Goal: Navigation & Orientation: Find specific page/section

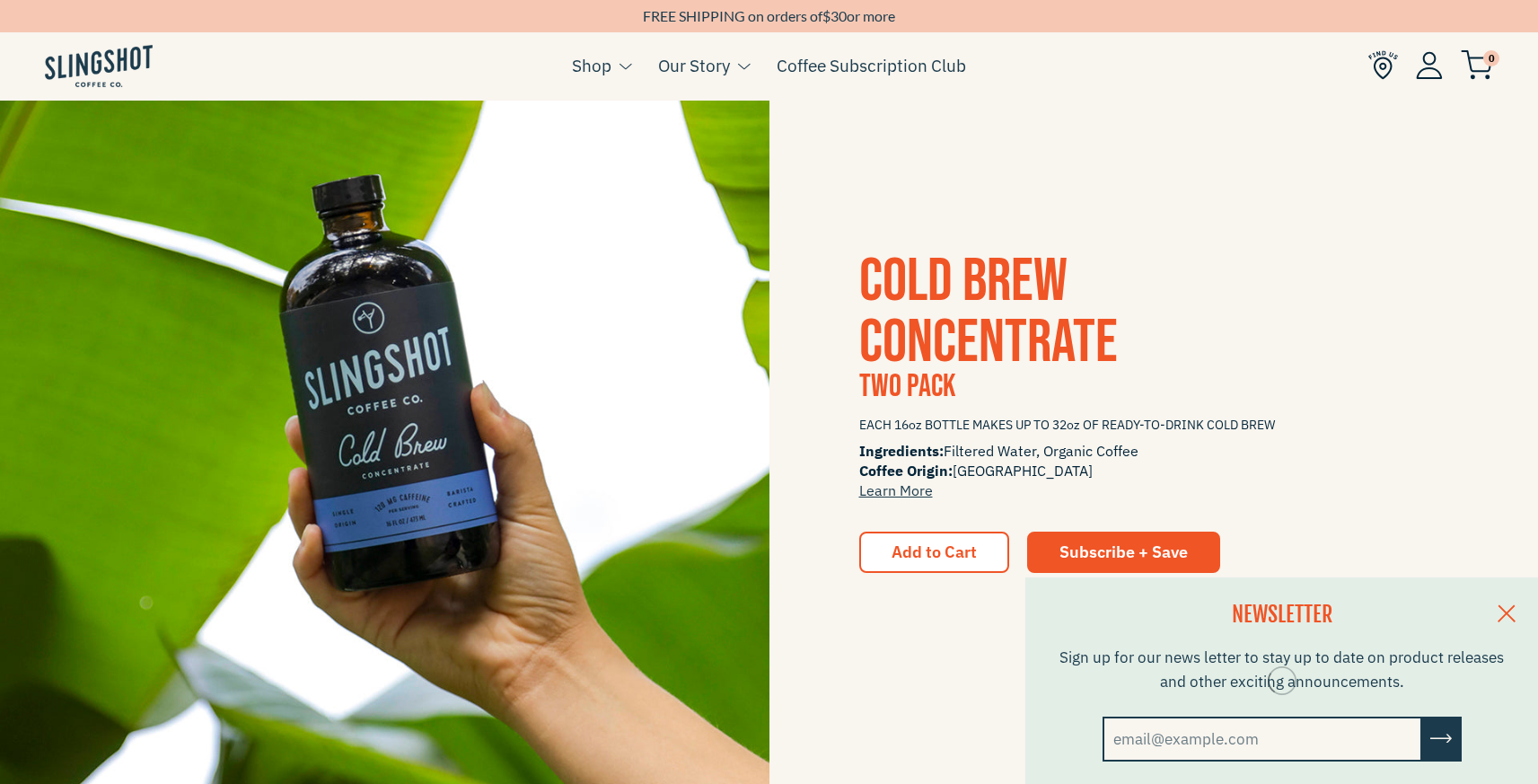
scroll to position [3821, 0]
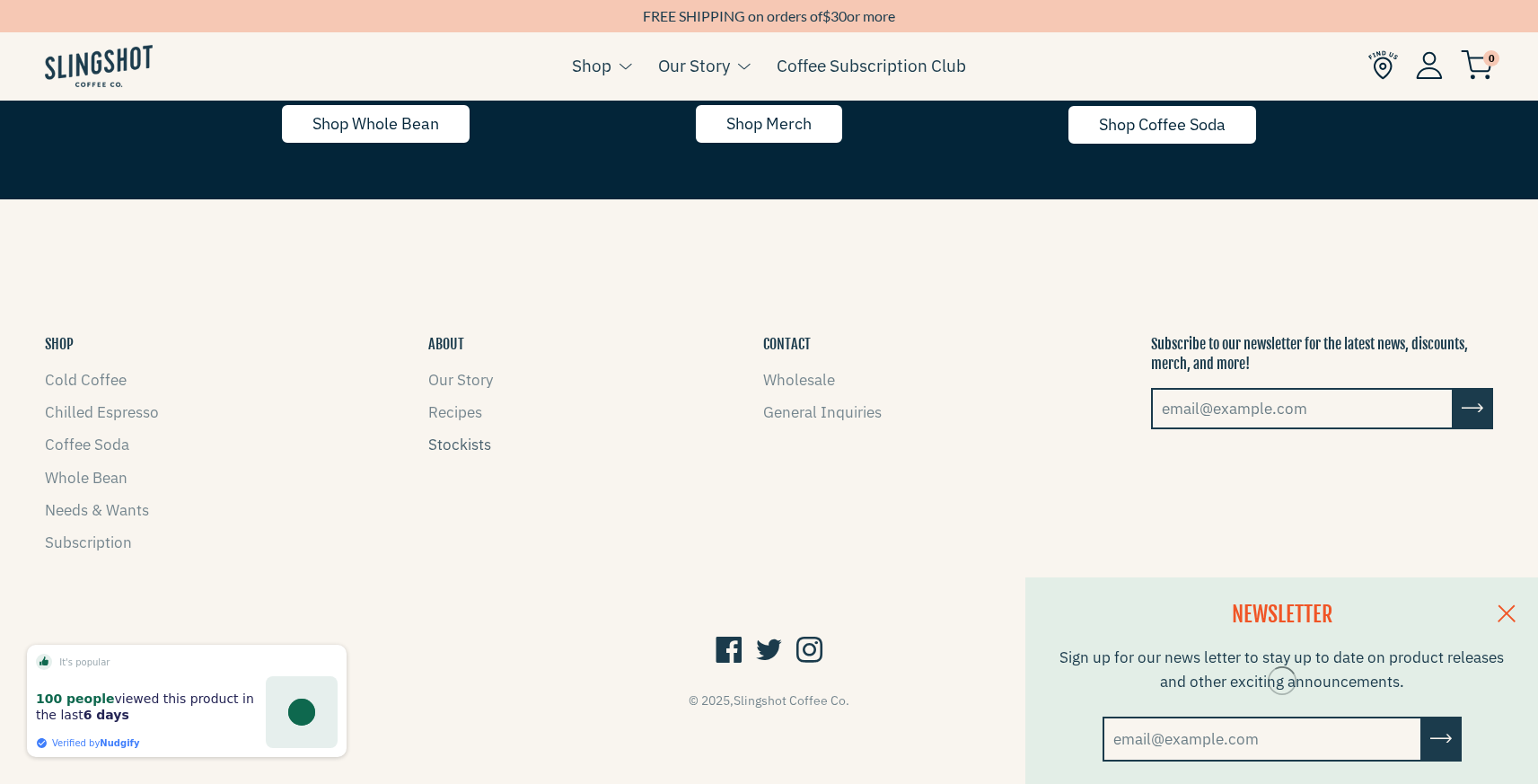
click at [431, 446] on link "Stockists" at bounding box center [460, 444] width 63 height 20
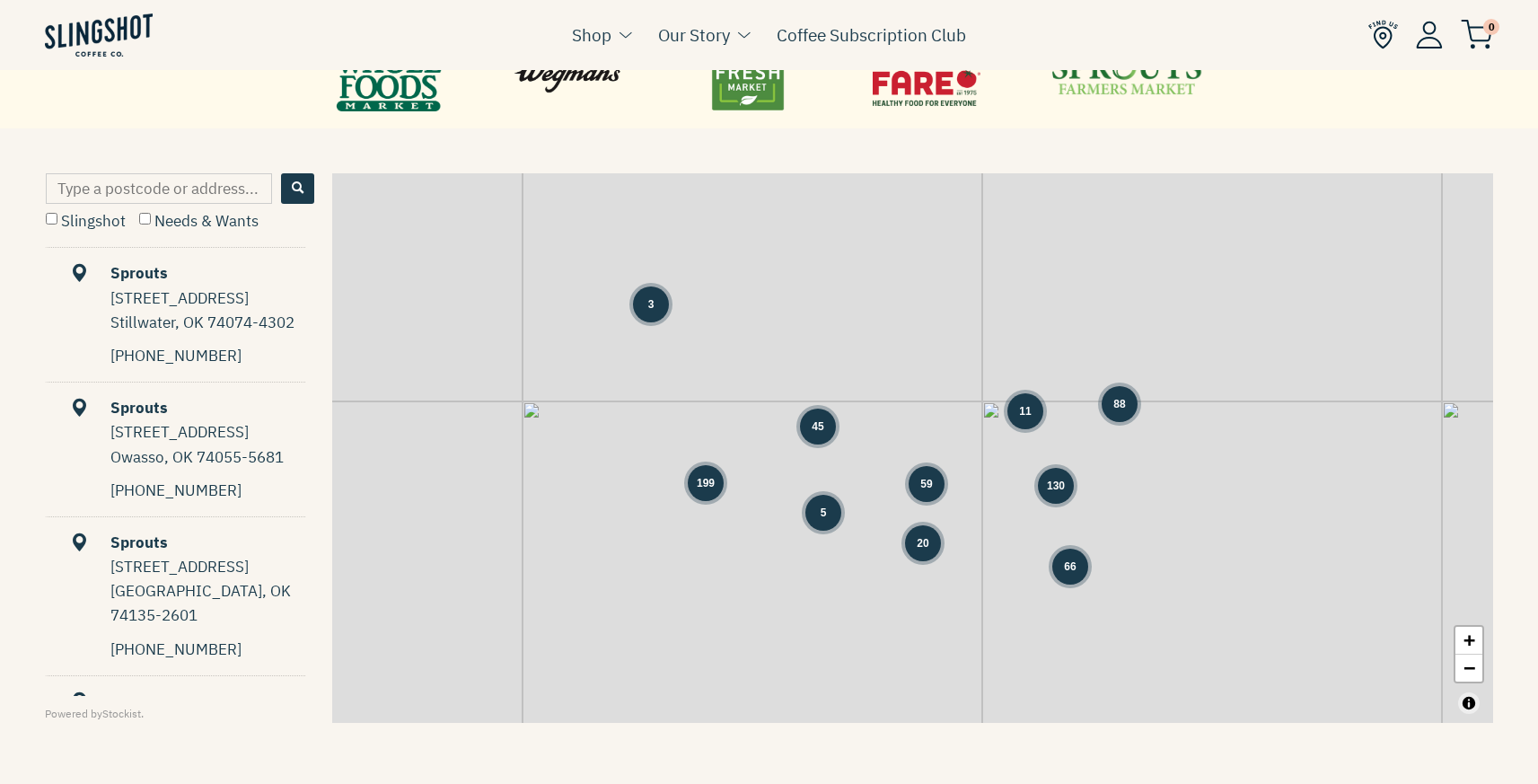
scroll to position [836, 0]
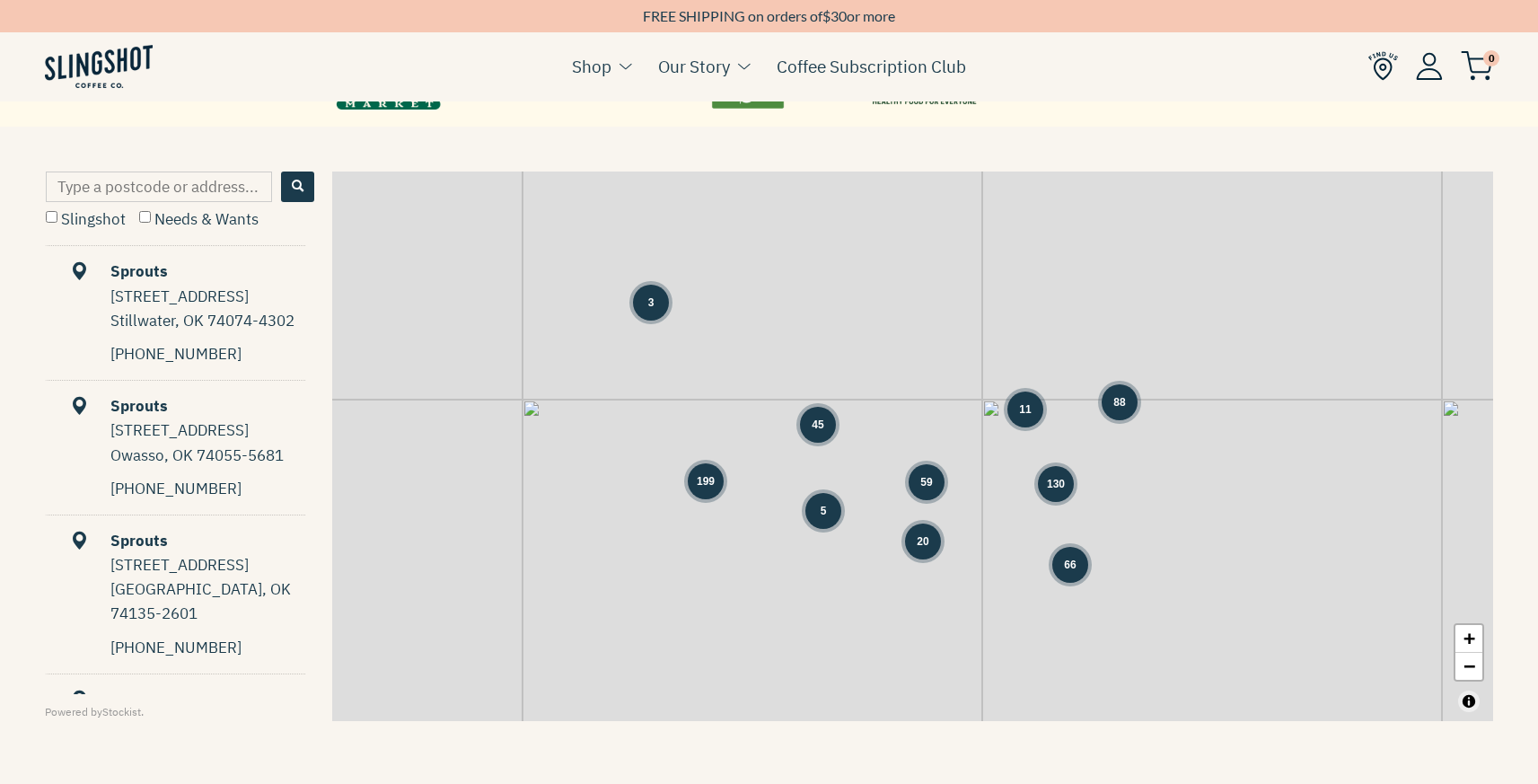
click at [1048, 474] on div "130" at bounding box center [1056, 484] width 36 height 36
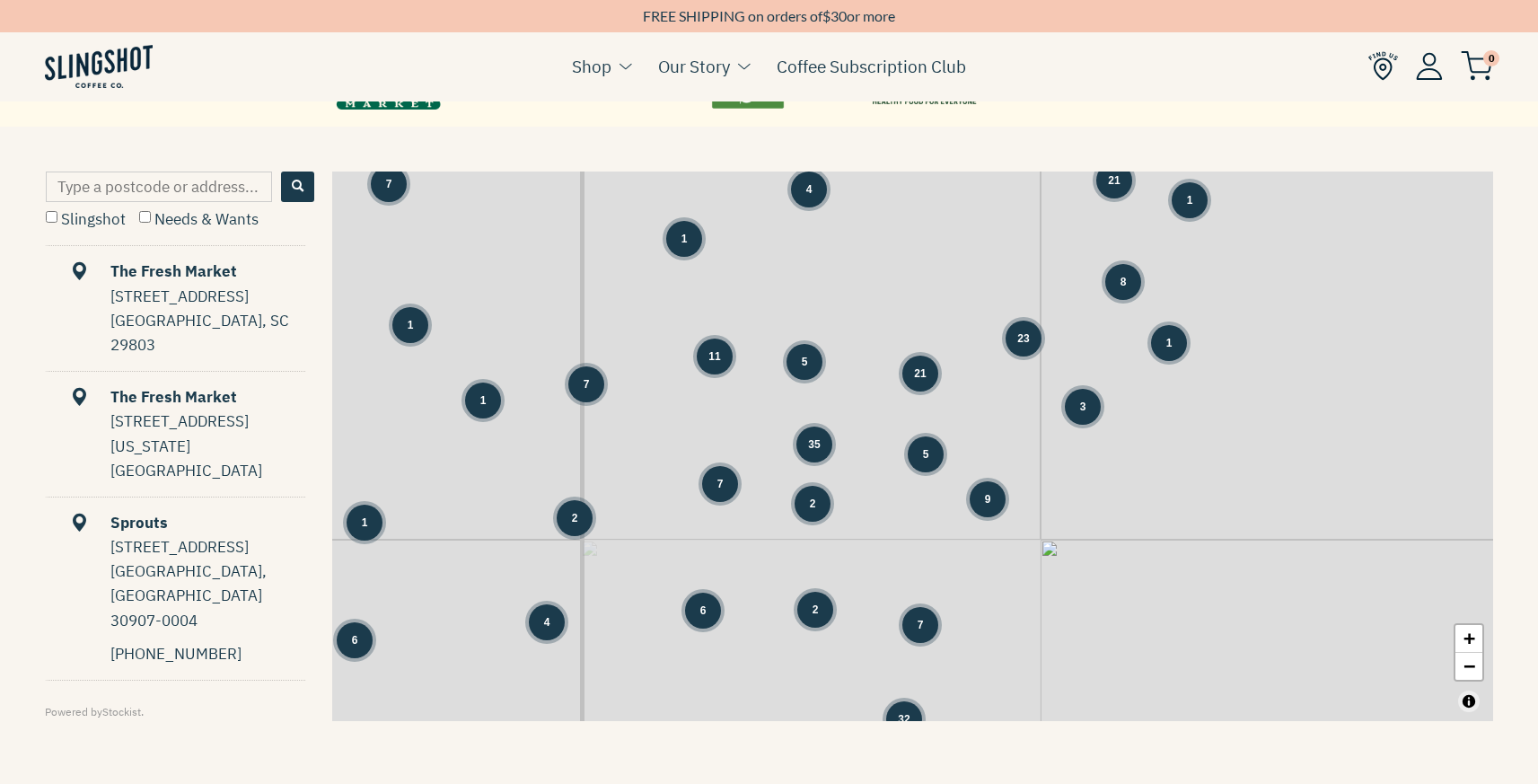
click at [1023, 355] on div "23" at bounding box center [1023, 339] width 36 height 36
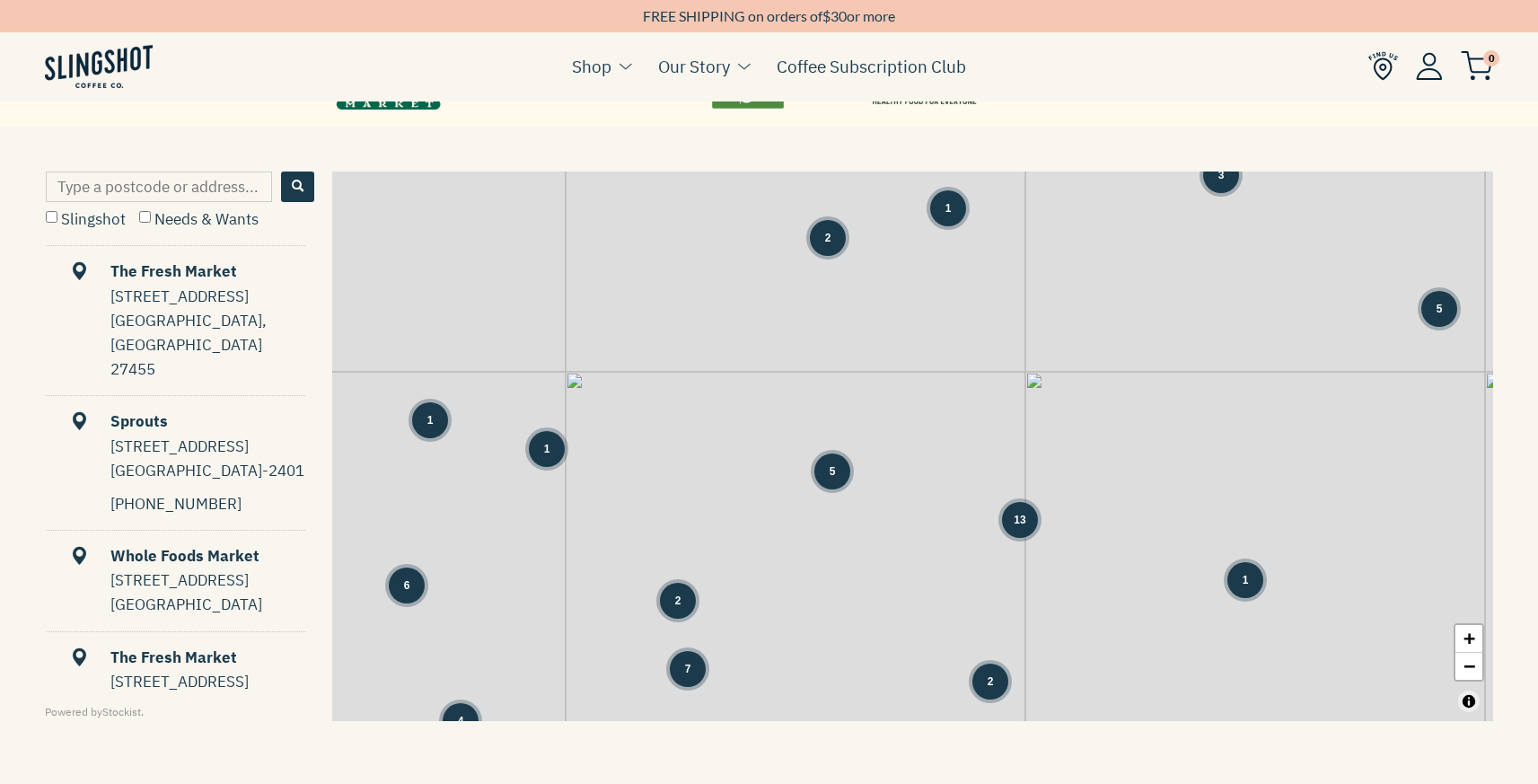
click at [1025, 512] on span "13" at bounding box center [1019, 520] width 11 height 16
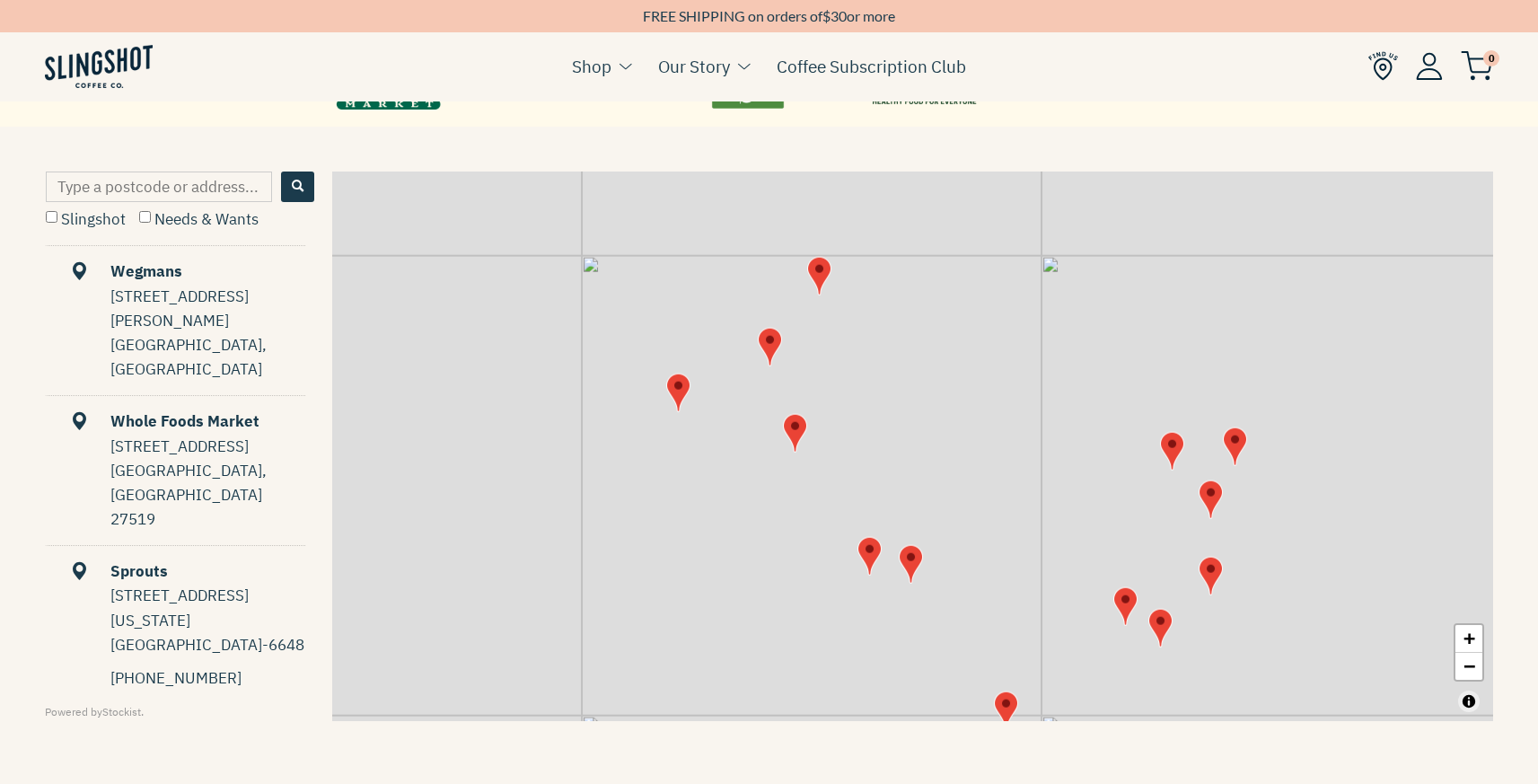
drag, startPoint x: 878, startPoint y: 327, endPoint x: 973, endPoint y: 458, distance: 161.8
click at [973, 458] on div "+ −" at bounding box center [912, 446] width 1161 height 550
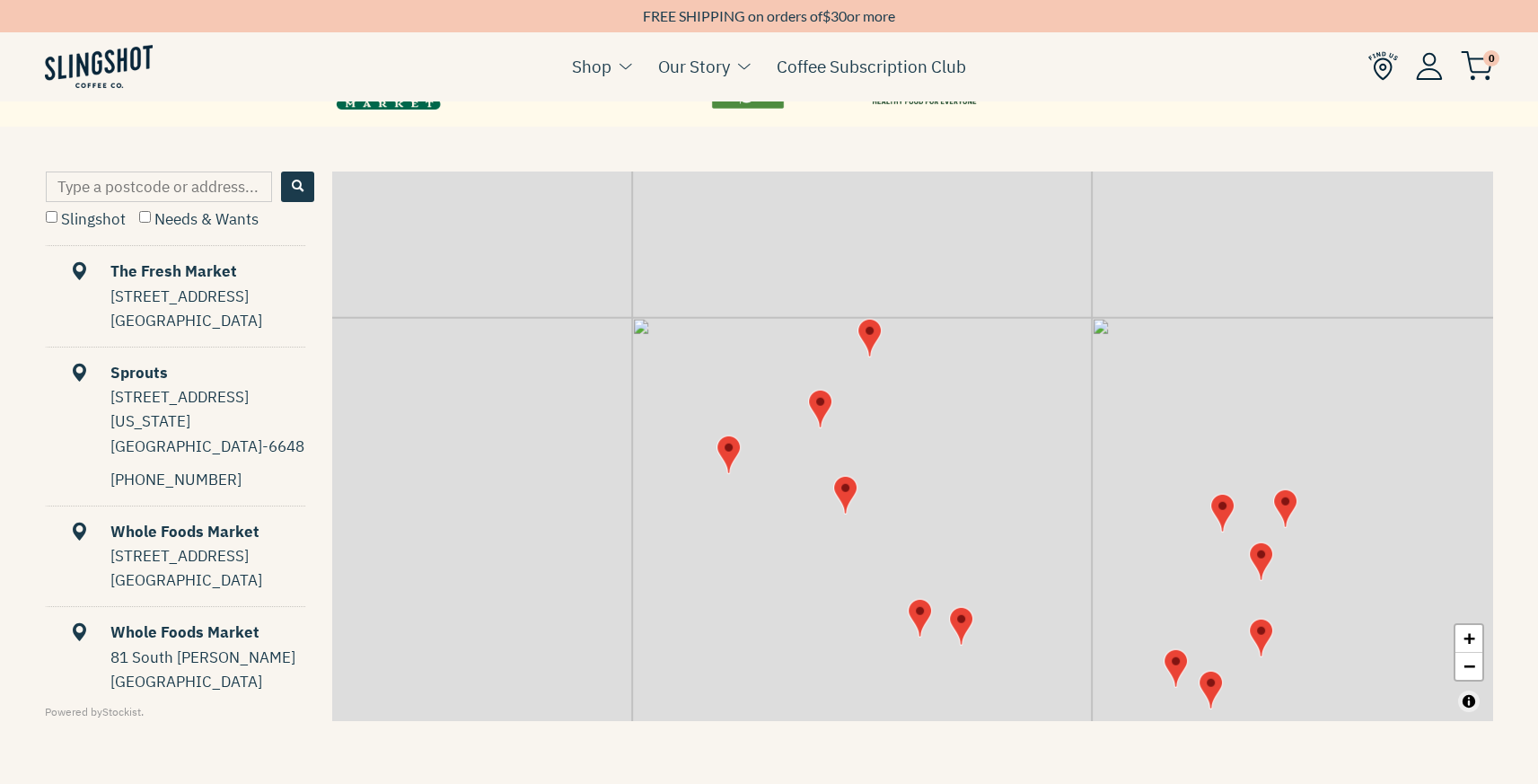
click at [869, 336] on img "Map" at bounding box center [869, 337] width 24 height 38
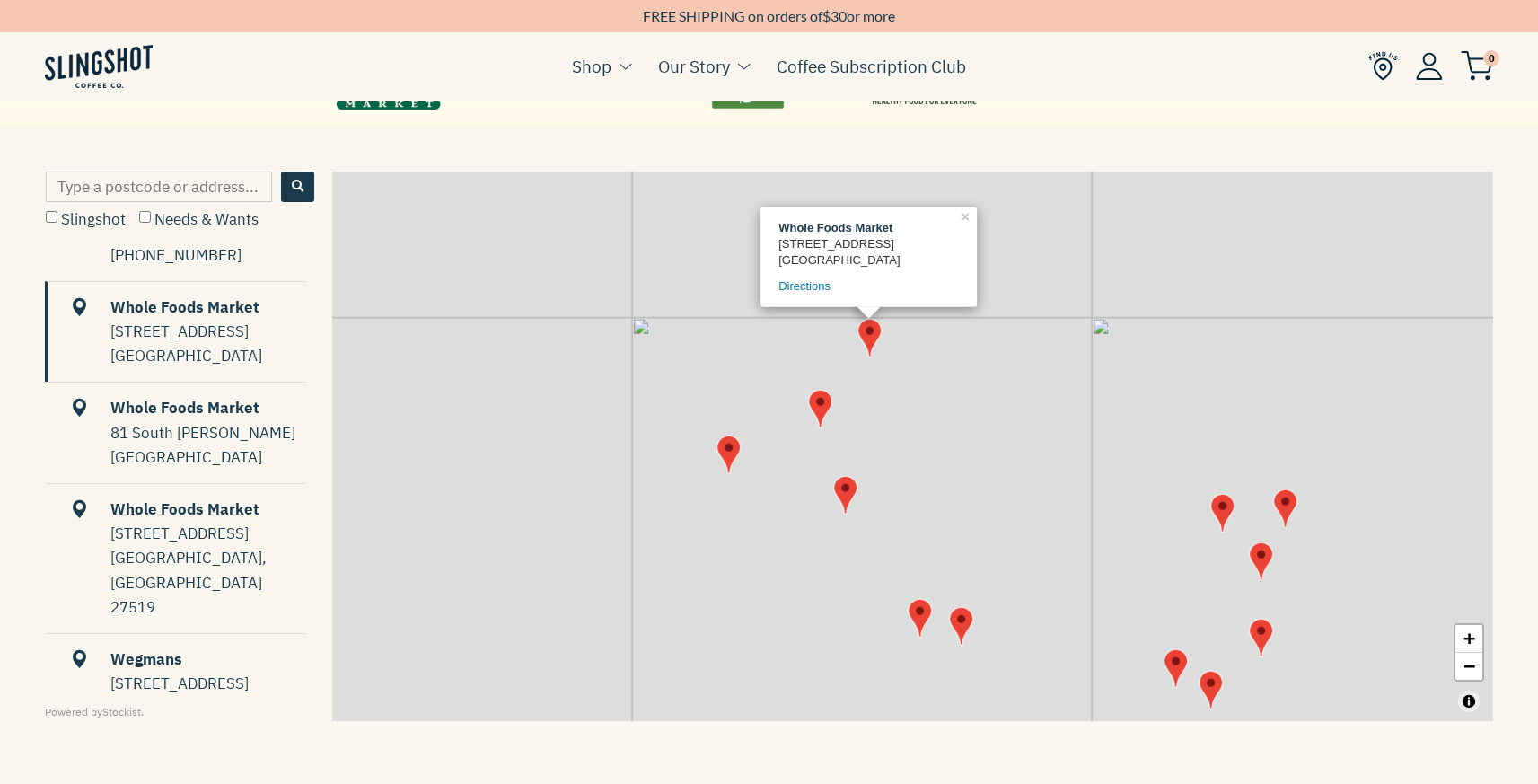
scroll to position [236, 0]
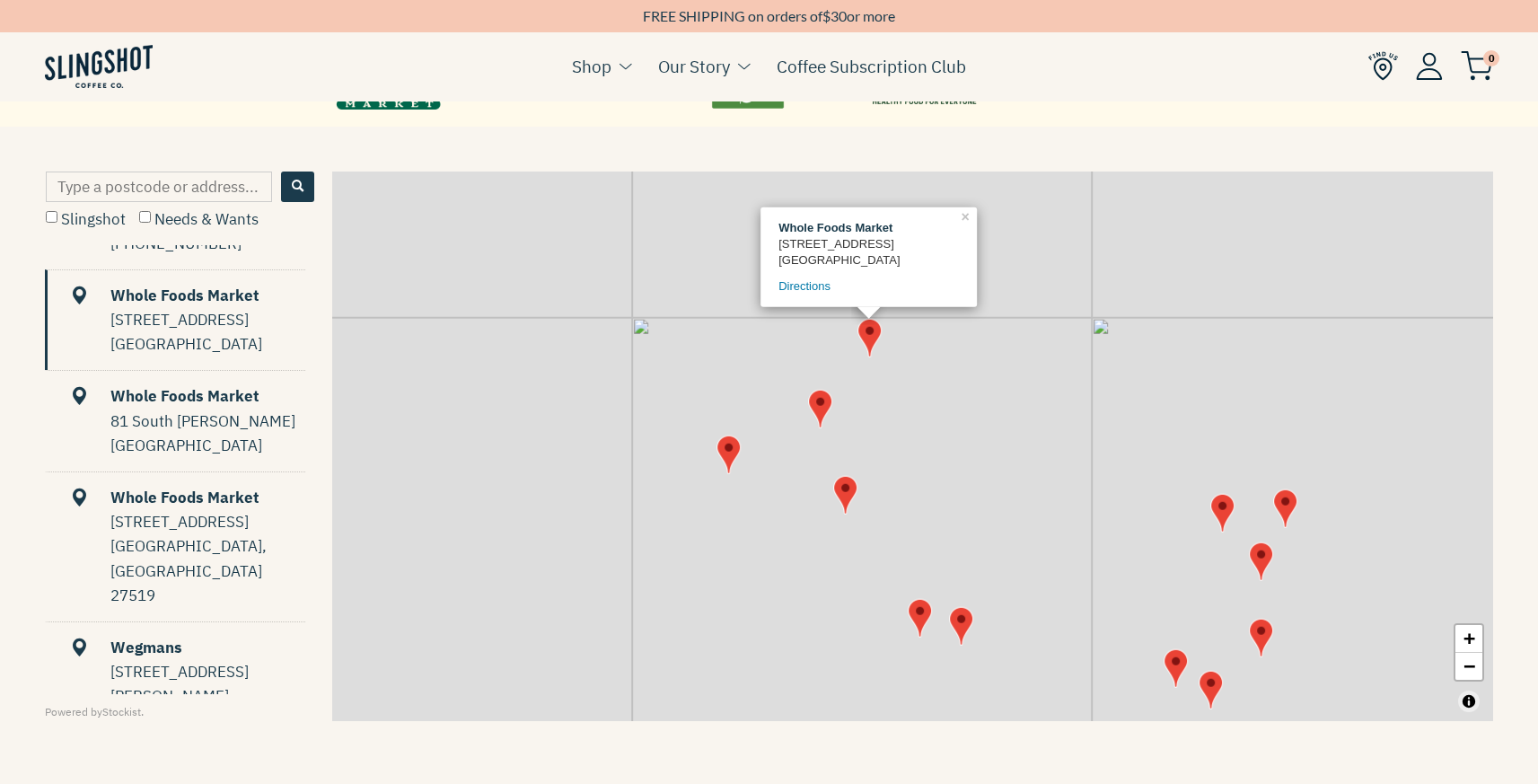
click at [818, 402] on img "Map" at bounding box center [821, 408] width 24 height 38
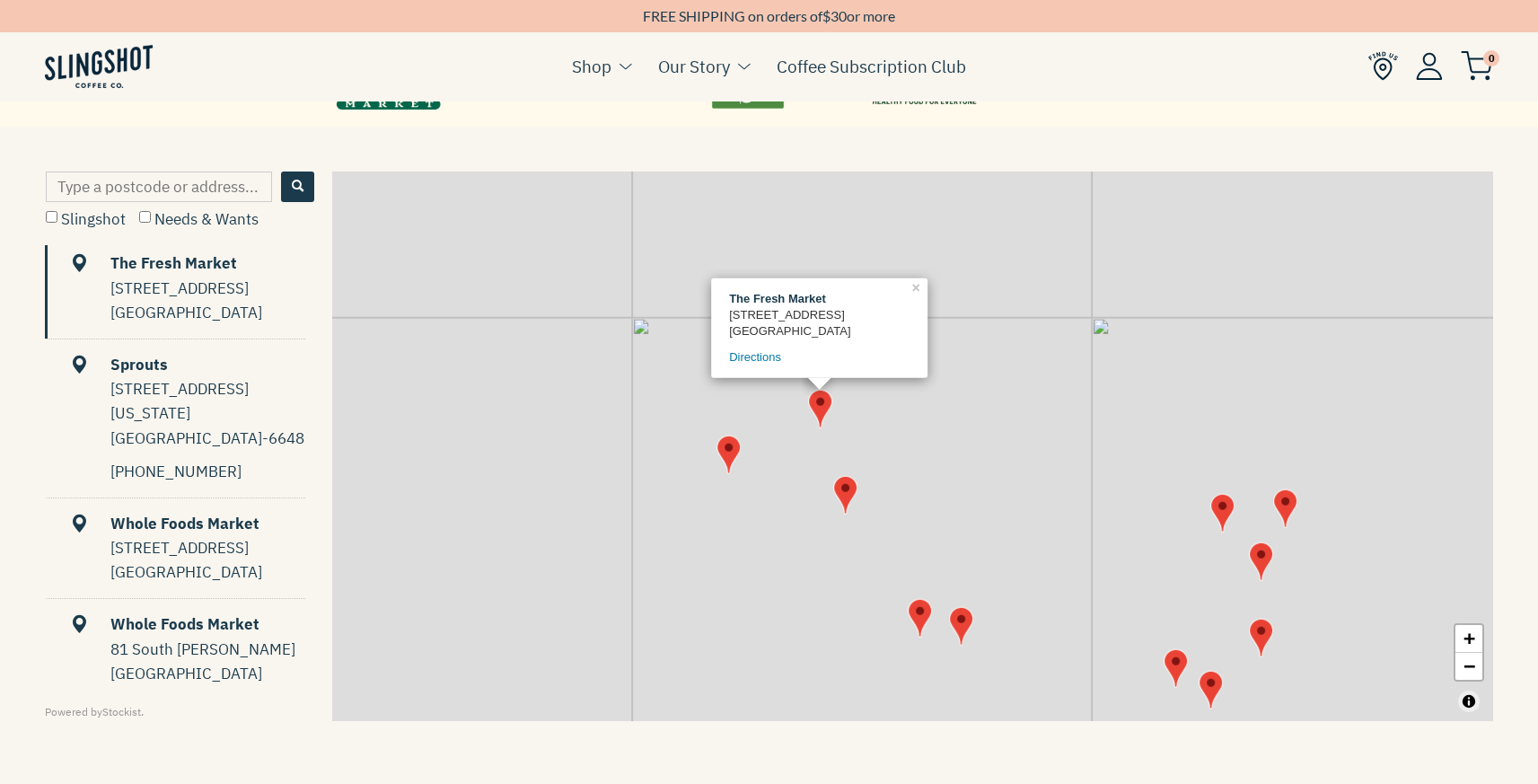
scroll to position [1, 0]
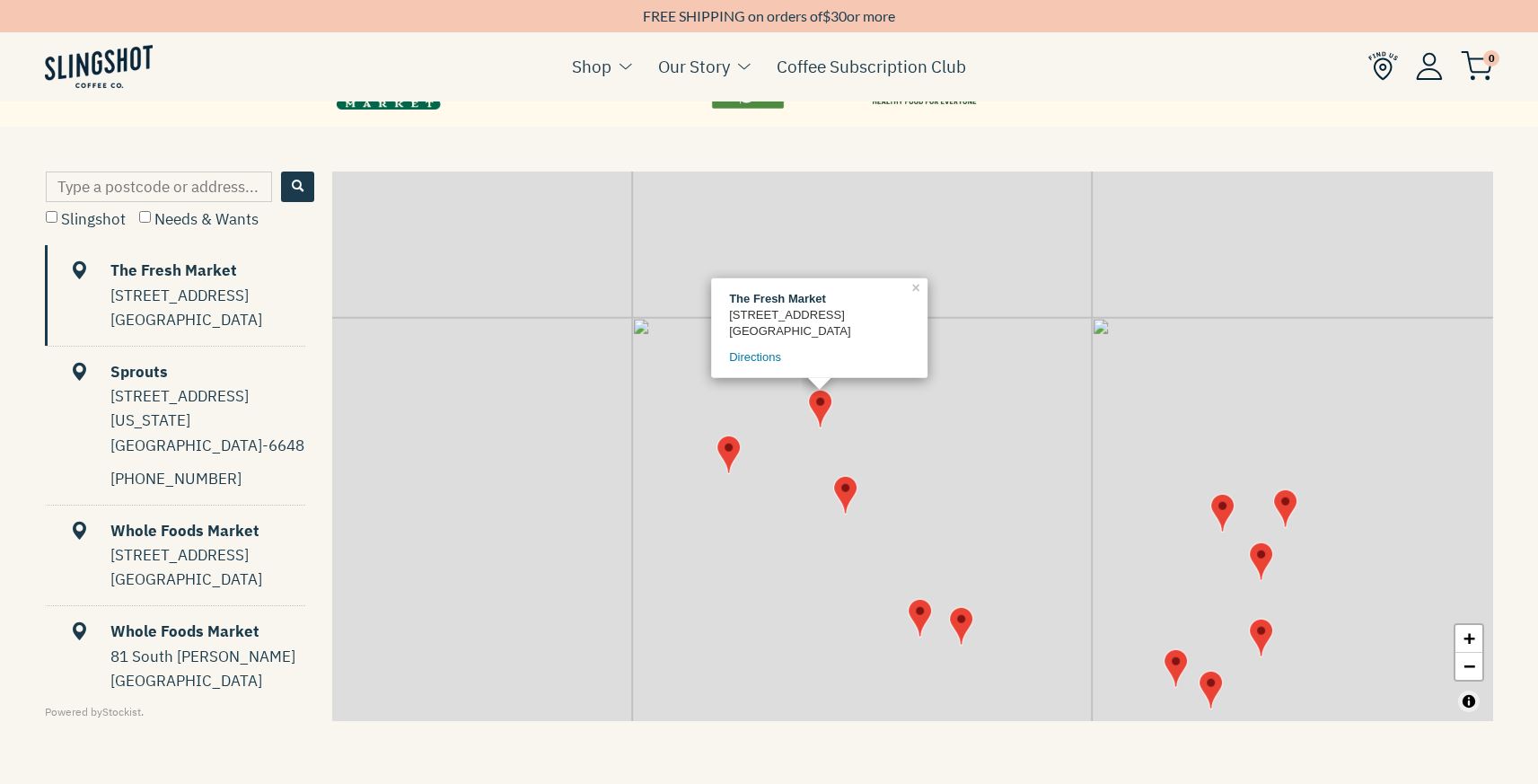
click at [846, 427] on div "The Fresh Market [STREET_ADDRESS] Directions × + −" at bounding box center [912, 446] width 1161 height 550
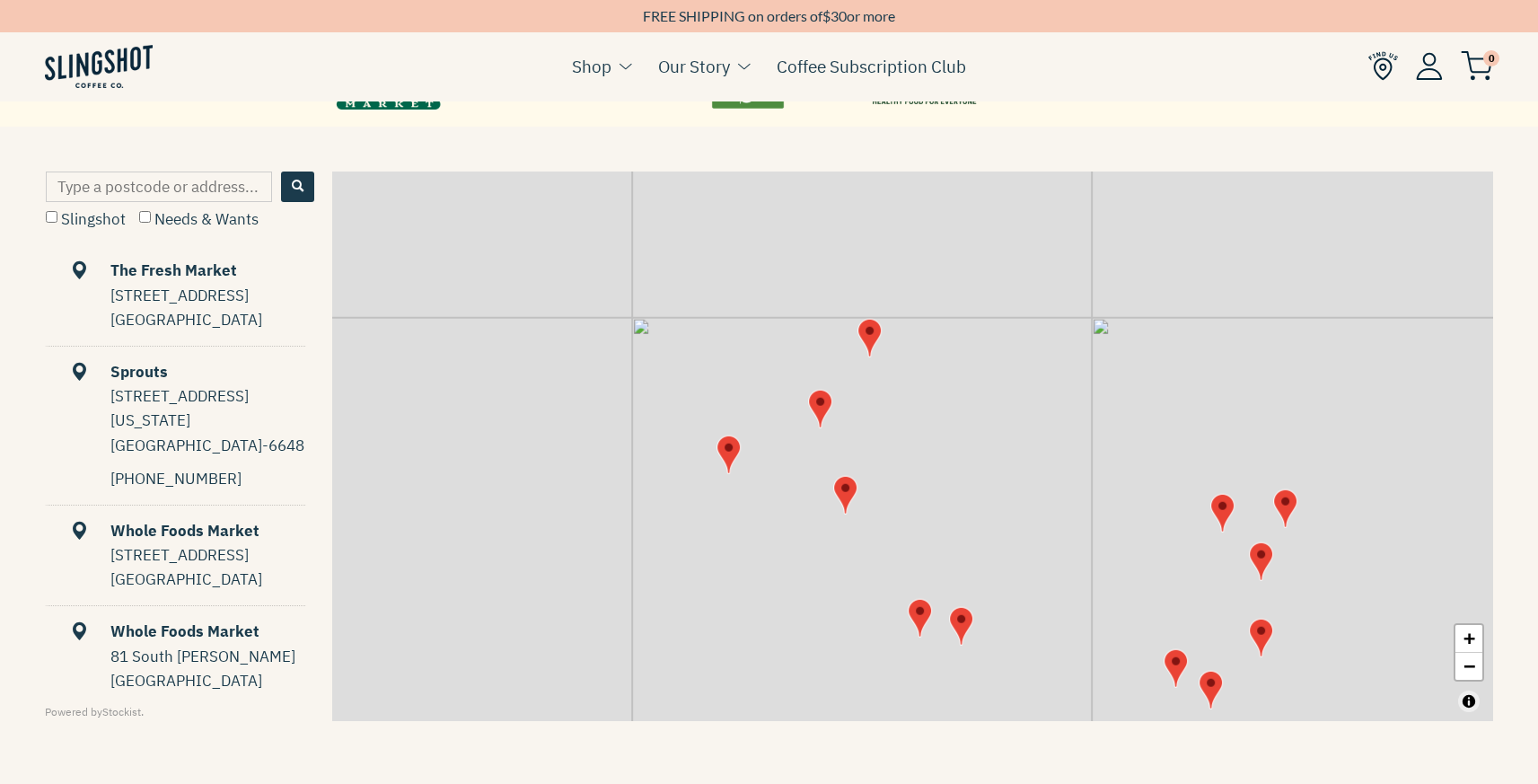
click at [840, 331] on div "+ −" at bounding box center [912, 446] width 1161 height 550
click at [863, 336] on img "Map" at bounding box center [869, 337] width 24 height 38
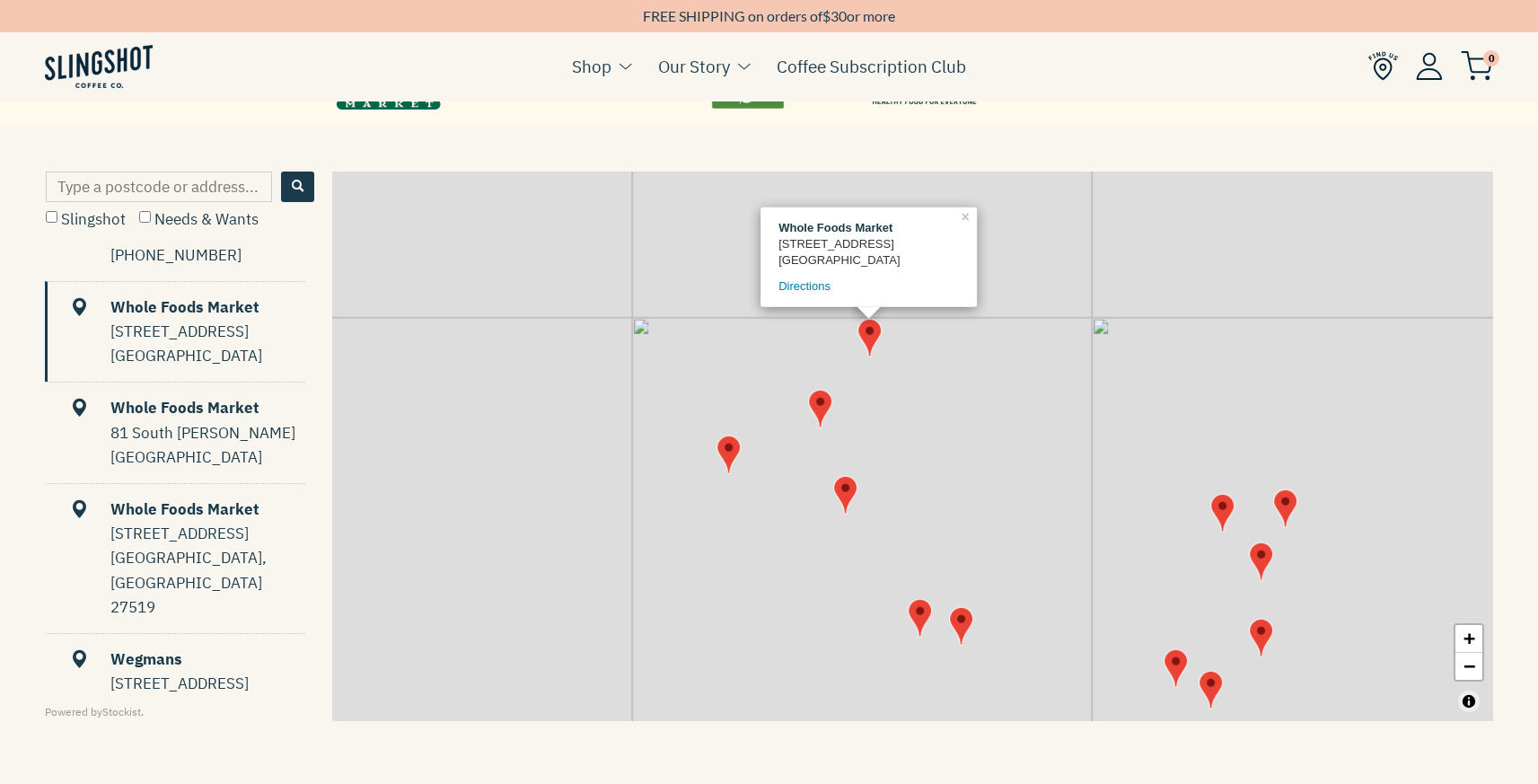
scroll to position [236, 0]
